Goal: Navigation & Orientation: Find specific page/section

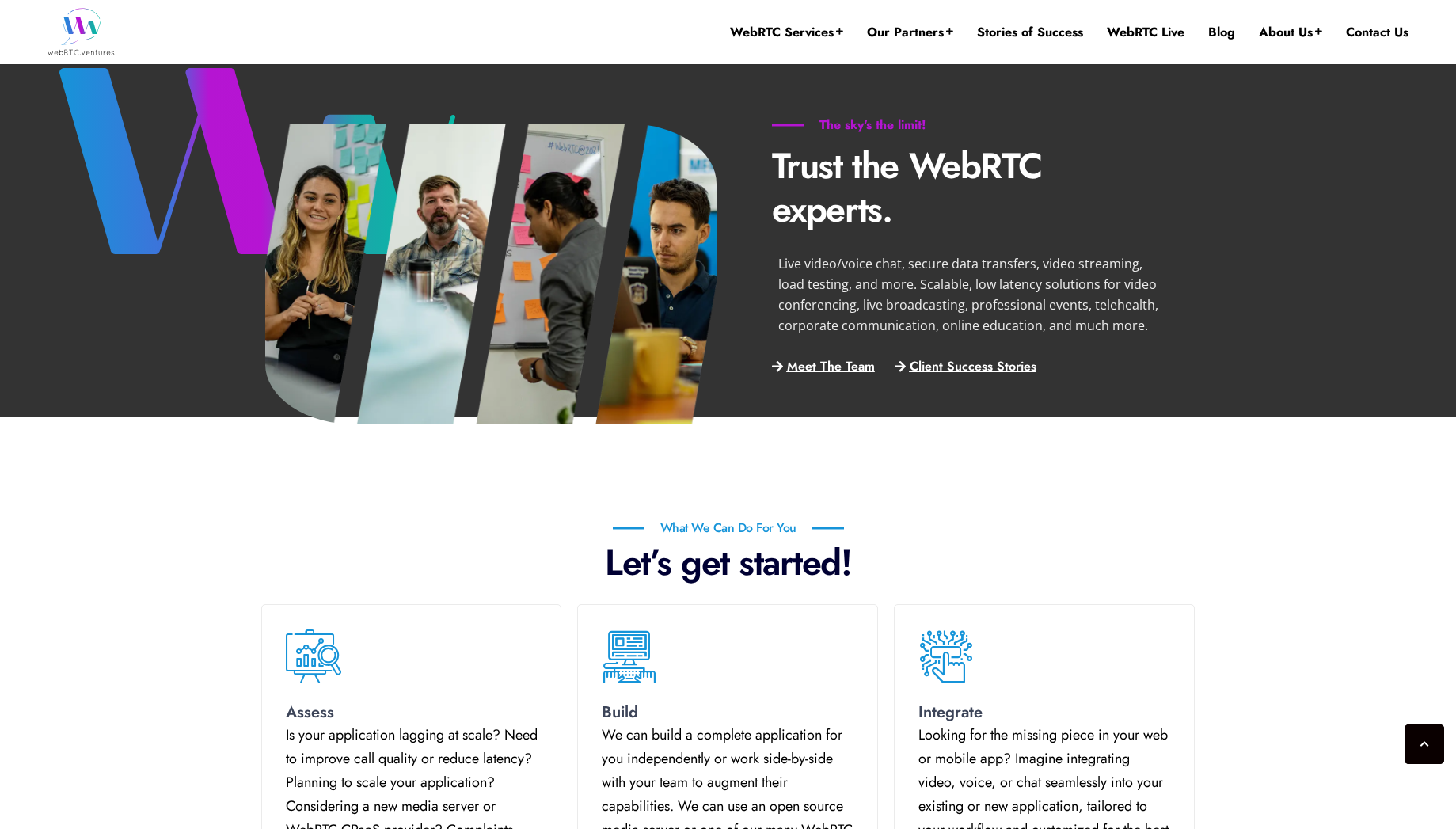
scroll to position [254, 0]
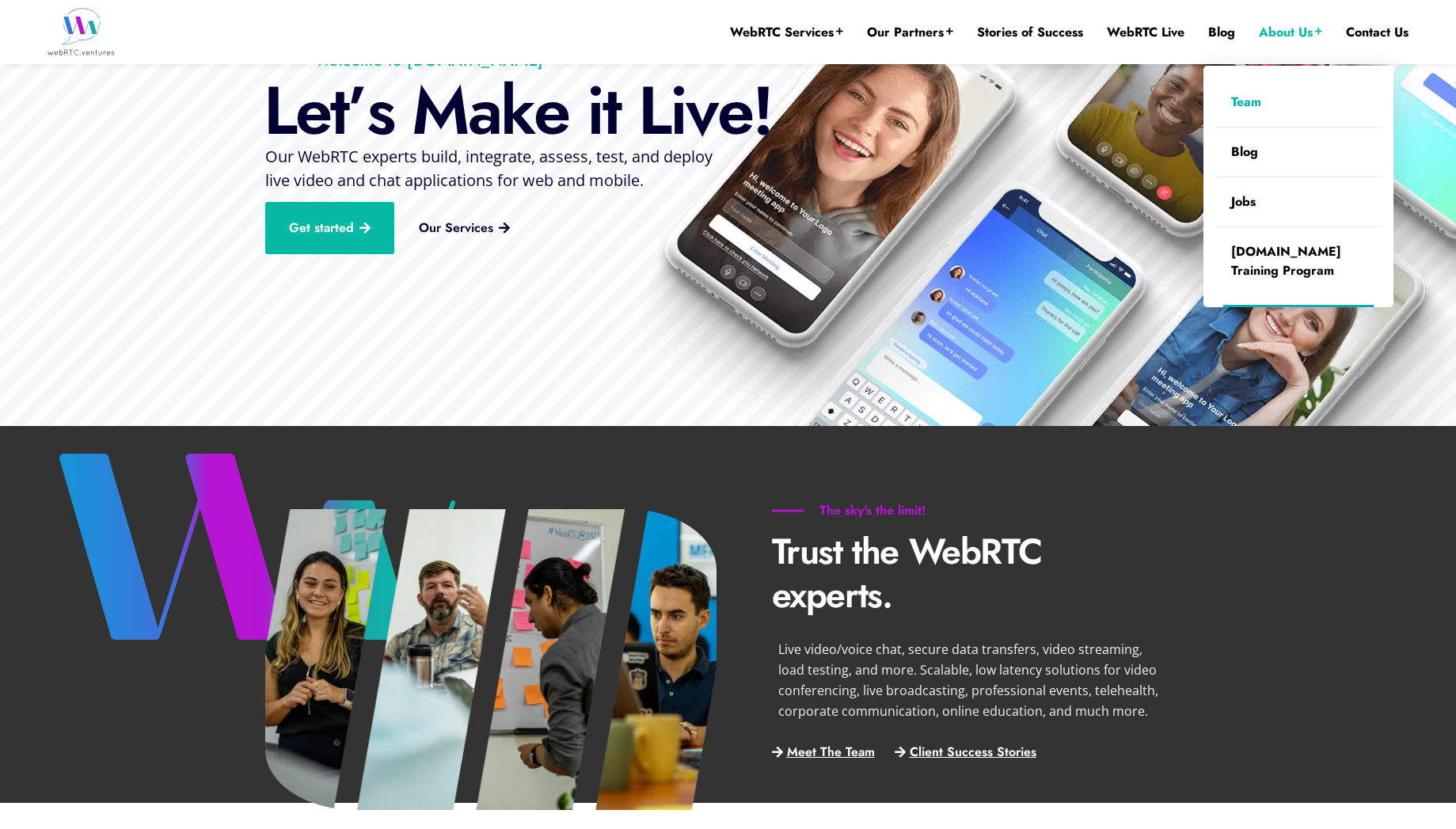
click at [1283, 93] on link "Team" at bounding box center [1297, 103] width 166 height 49
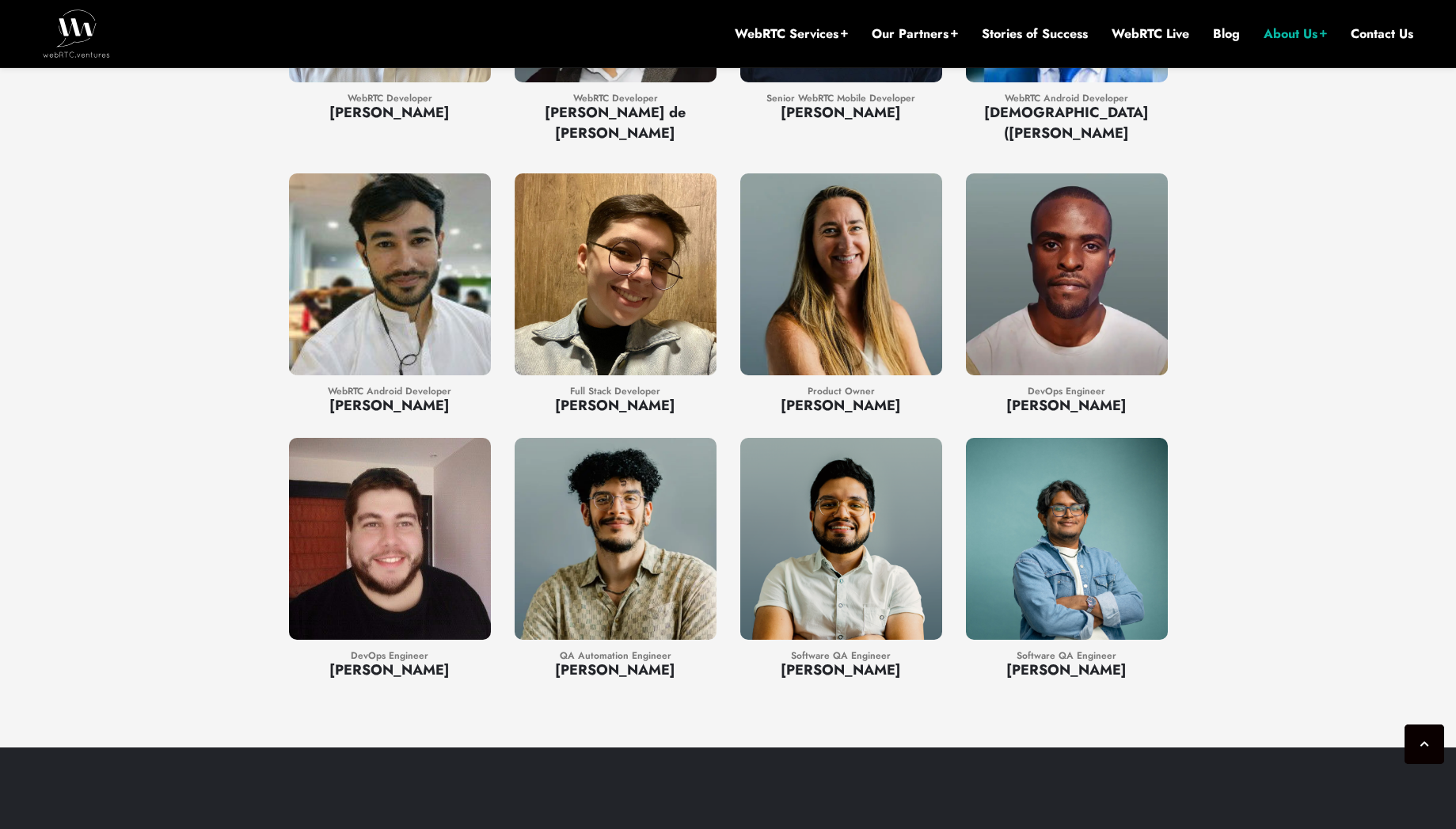
scroll to position [3050, 0]
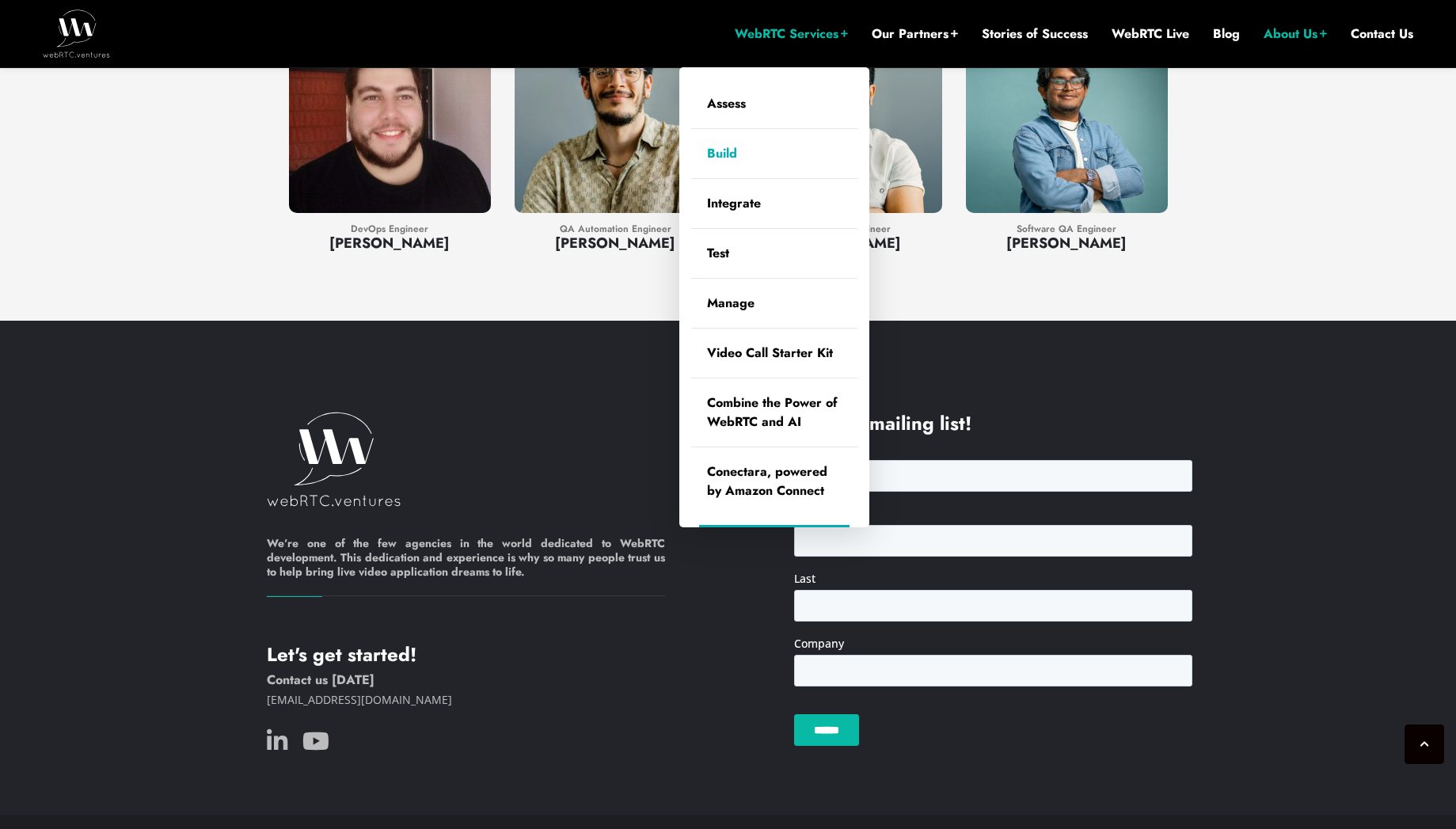
click at [769, 154] on link "Build" at bounding box center [774, 154] width 166 height 49
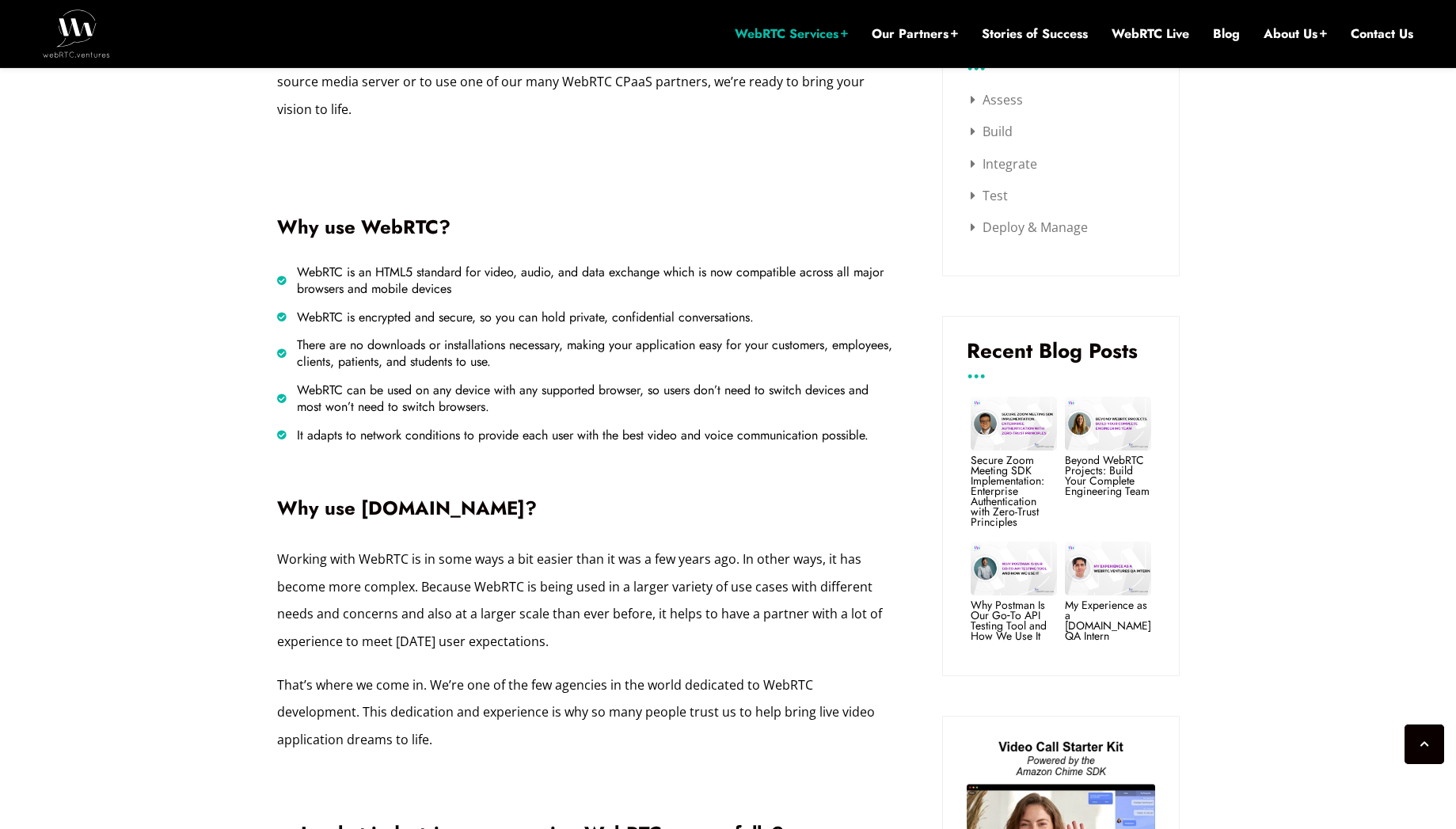
scroll to position [803, 0]
